Goal: Task Accomplishment & Management: Use online tool/utility

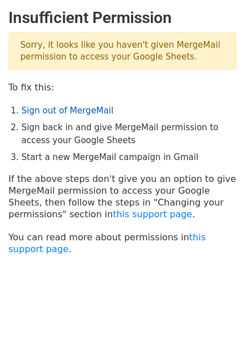
click at [93, 110] on link "Sign out of MergeMail" at bounding box center [67, 111] width 92 height 10
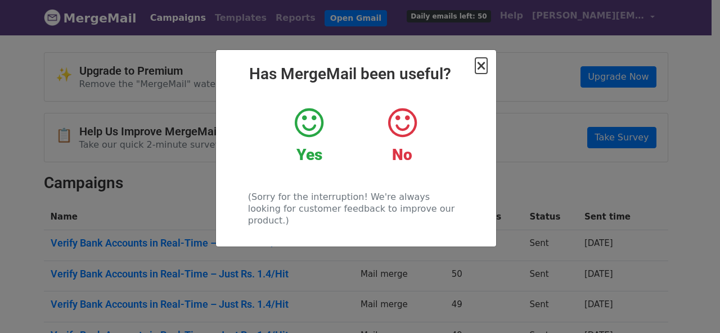
click at [482, 66] on span "×" at bounding box center [480, 66] width 11 height 16
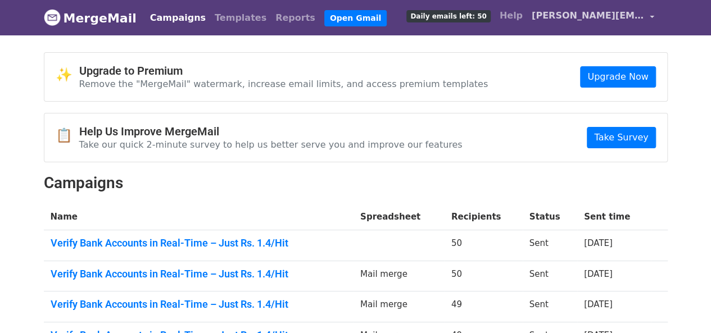
click at [580, 12] on span "prajul.sahu@paysprint.in" at bounding box center [588, 15] width 112 height 13
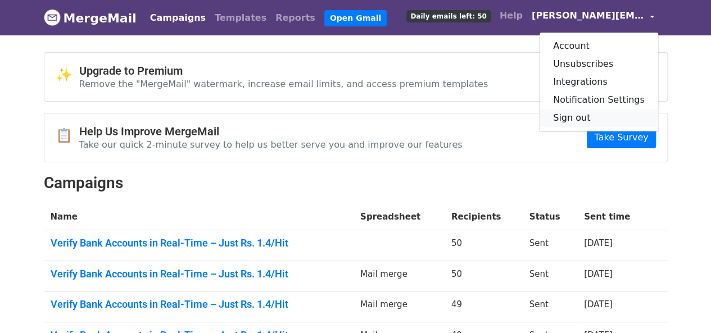
click at [577, 116] on link "Sign out" at bounding box center [599, 118] width 119 height 18
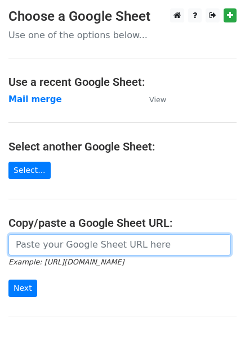
click at [80, 246] on input "url" at bounding box center [119, 244] width 222 height 21
paste input "Verify Bank Accounts in Real-Time – Just Rs. 1.4/Hit"
click at [8, 280] on input "Next" at bounding box center [22, 288] width 29 height 17
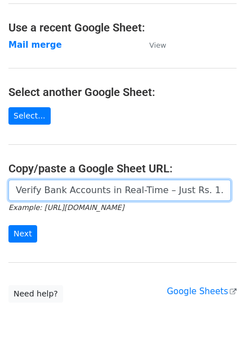
scroll to position [55, 0]
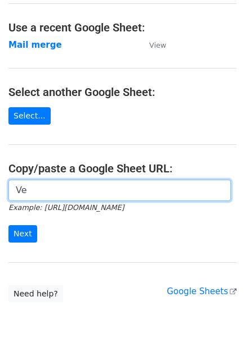
type input "V"
click at [48, 193] on input "url" at bounding box center [119, 190] width 222 height 21
type input "https://docs.google.com/spreadsheets/d/15XMlOzaN1vr6r3AIVcPO4R35eGf3mO04gfEZg5y…"
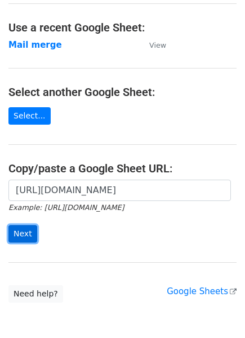
click at [26, 228] on input "Next" at bounding box center [22, 233] width 29 height 17
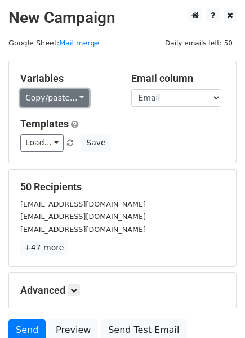
click at [65, 96] on link "Copy/paste..." at bounding box center [54, 97] width 69 height 17
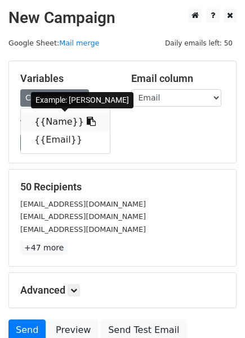
click at [61, 118] on link "{{Name}}" at bounding box center [65, 122] width 89 height 18
